Goal: Information Seeking & Learning: Learn about a topic

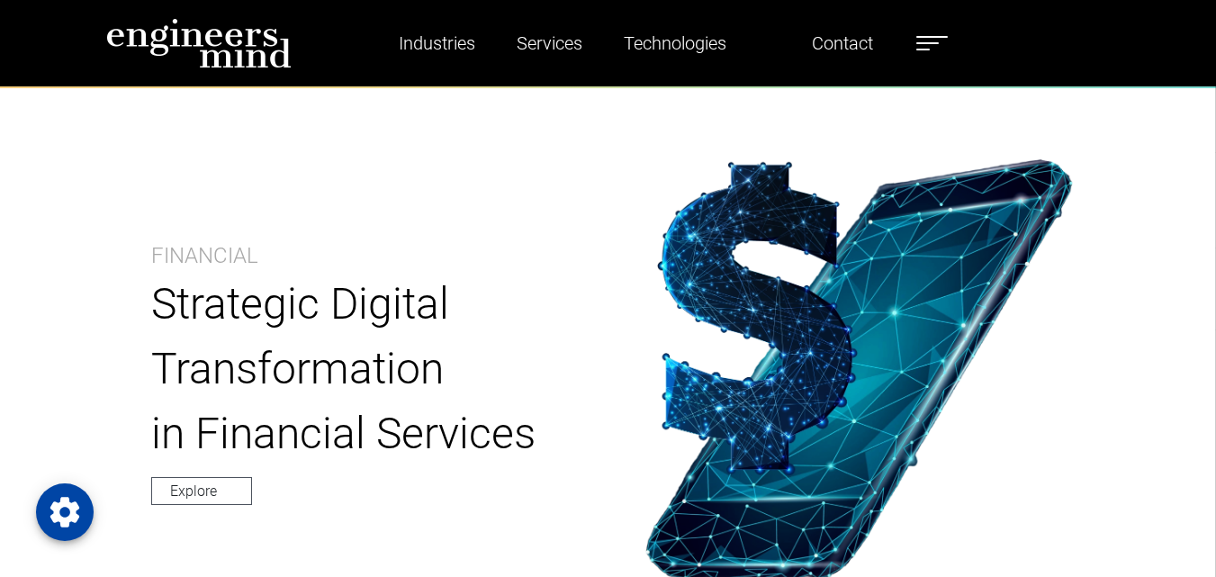
scroll to position [720, 0]
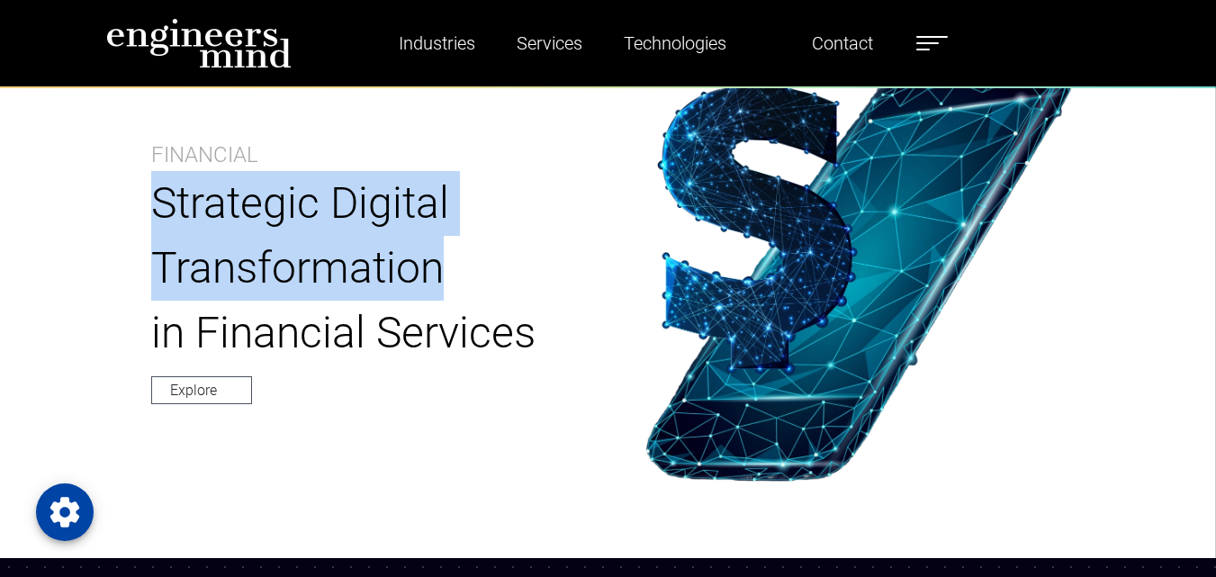
copy p "Strategic Digital Transformation"
drag, startPoint x: 158, startPoint y: 201, endPoint x: 475, endPoint y: 260, distance: 322.2
click at [475, 260] on p "Strategic Digital Transformation" at bounding box center [357, 236] width 412 height 130
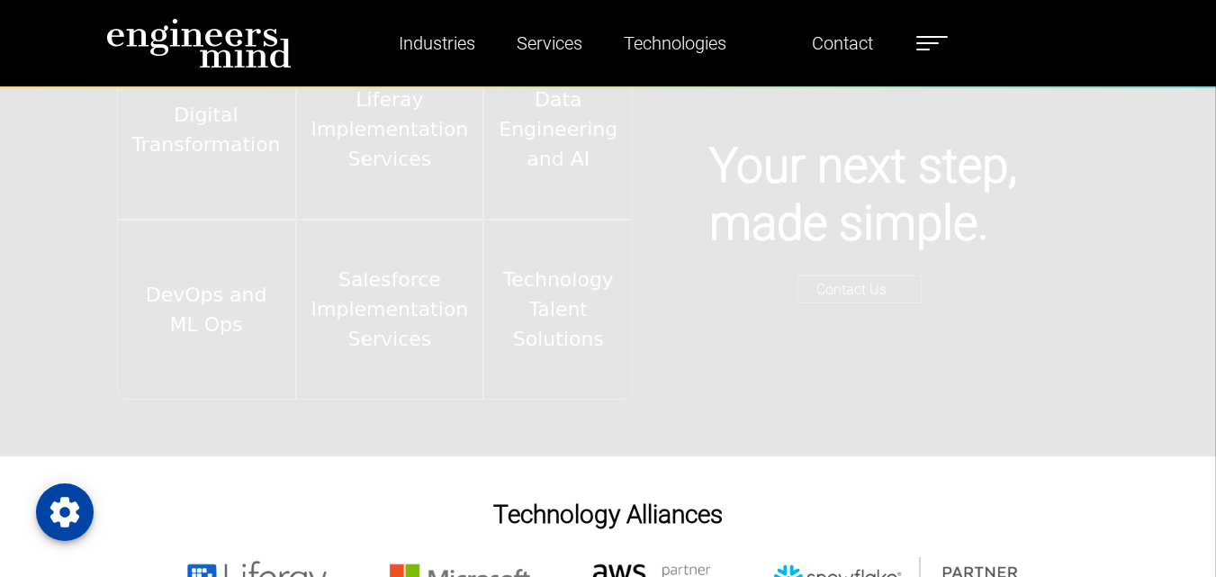
scroll to position [2609, 0]
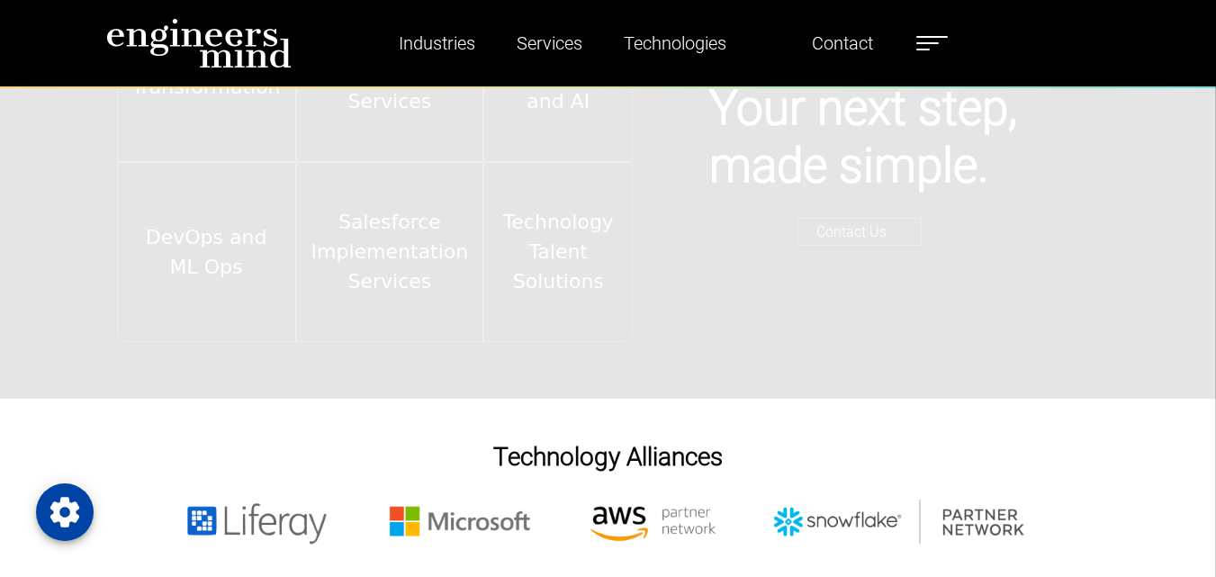
copy p "Strategic Digital Transformation"
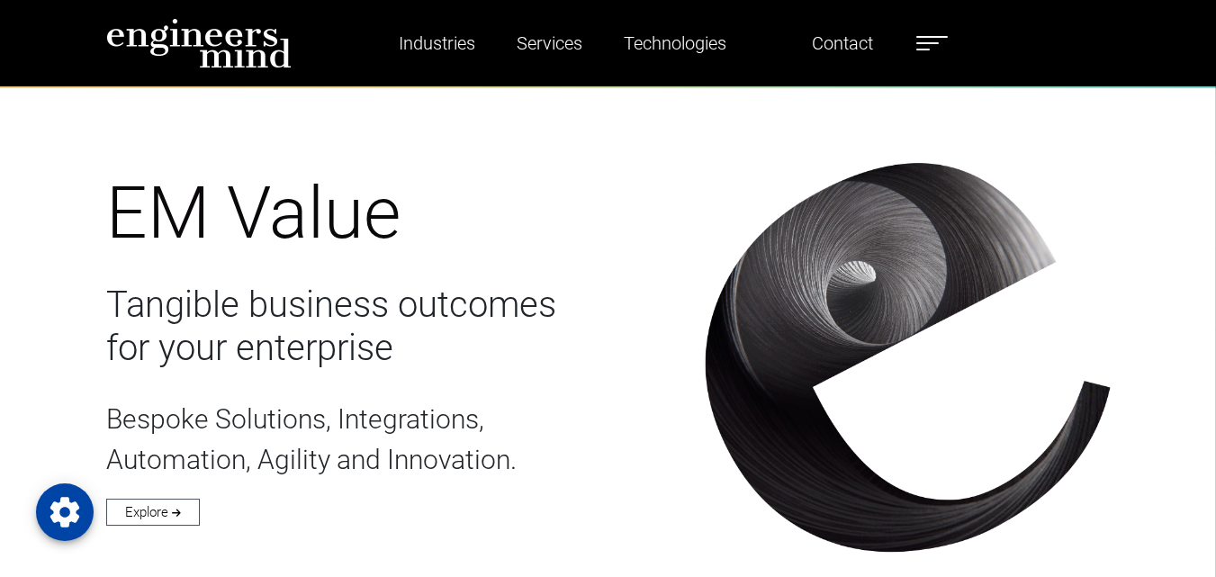
scroll to position [3779, 0]
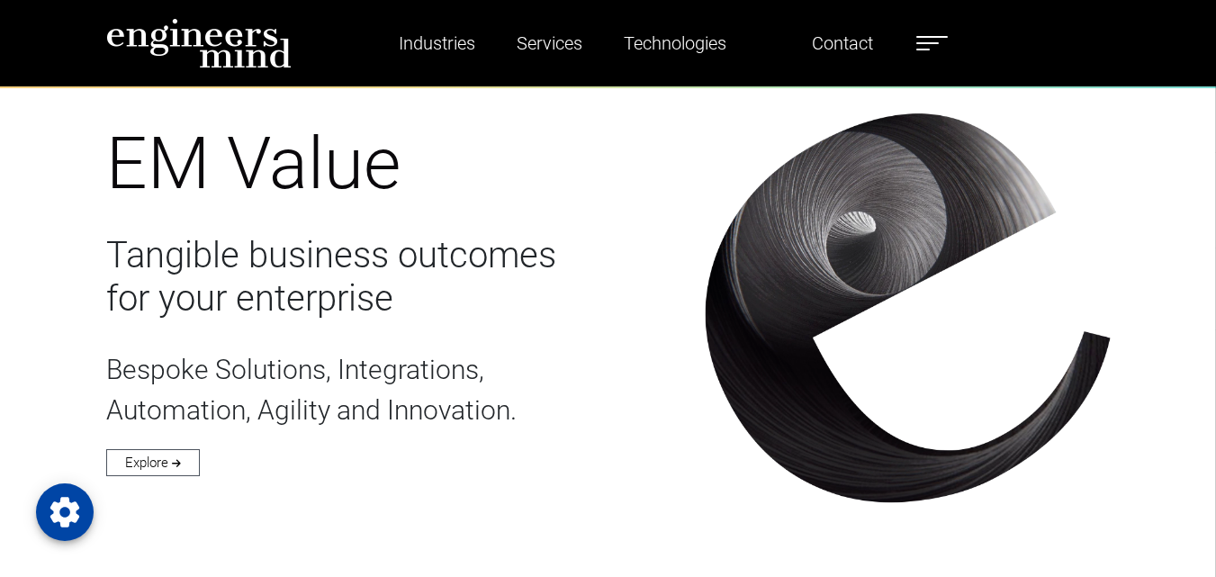
copy div "Tangible business outcomes for your enterprise Bespoke Solutions, Integrations,…"
drag, startPoint x: 100, startPoint y: 243, endPoint x: 548, endPoint y: 397, distance: 473.8
click at [549, 399] on div "EM Value Tangible business outcomes for your enterprise Bespoke Solutions, Inte…" at bounding box center [394, 307] width 598 height 570
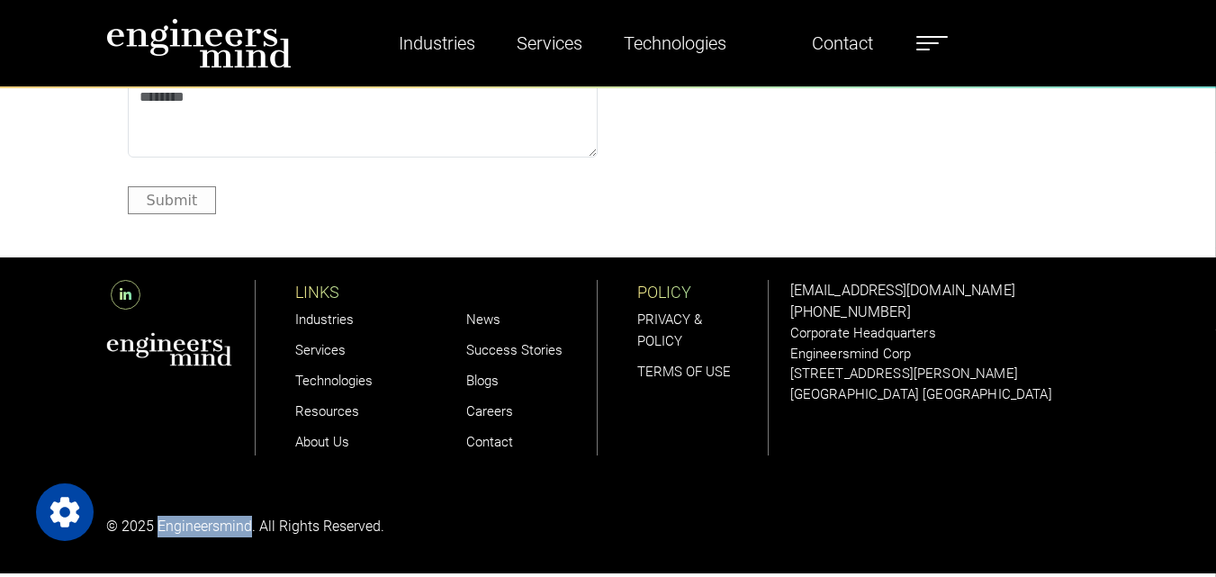
copy p "Engineersmind"
drag, startPoint x: 163, startPoint y: 532, endPoint x: 248, endPoint y: 529, distance: 85.5
click at [248, 529] on p "© 2025 Engineersmind. All Rights Reserved." at bounding box center [351, 527] width 491 height 22
